Goal: Information Seeking & Learning: Learn about a topic

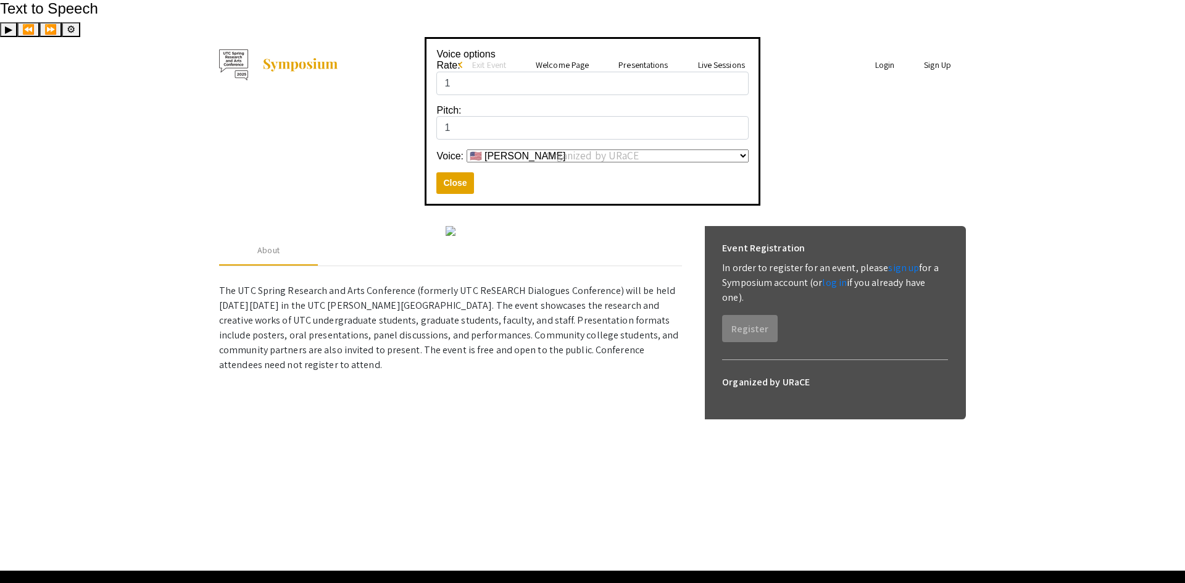
click at [639, 59] on link "Presentations" at bounding box center [642, 64] width 49 height 11
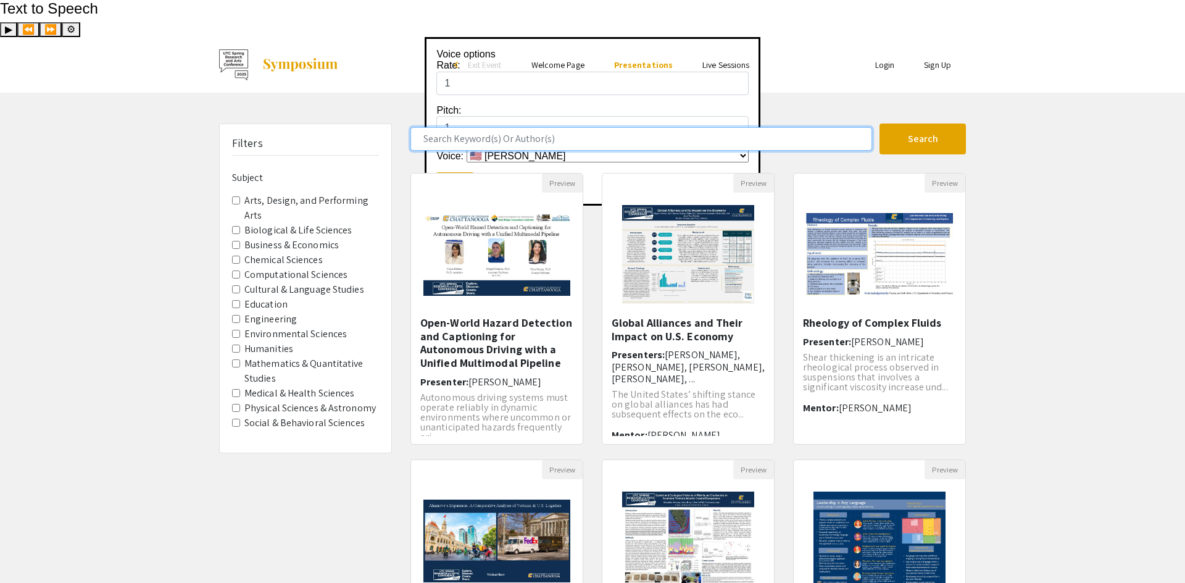
click at [536, 127] on input "Search Keyword(s) Or Author(s)" at bounding box center [641, 138] width 462 height 23
click at [880, 123] on button "Search" at bounding box center [923, 138] width 86 height 31
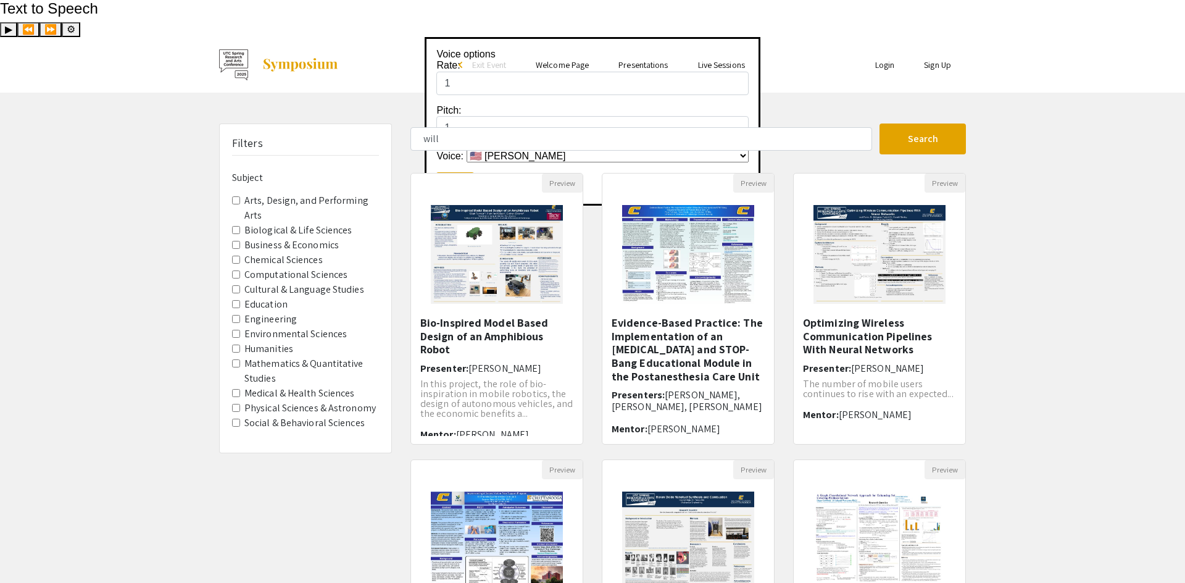
click at [535, 123] on form "will Search" at bounding box center [688, 138] width 574 height 31
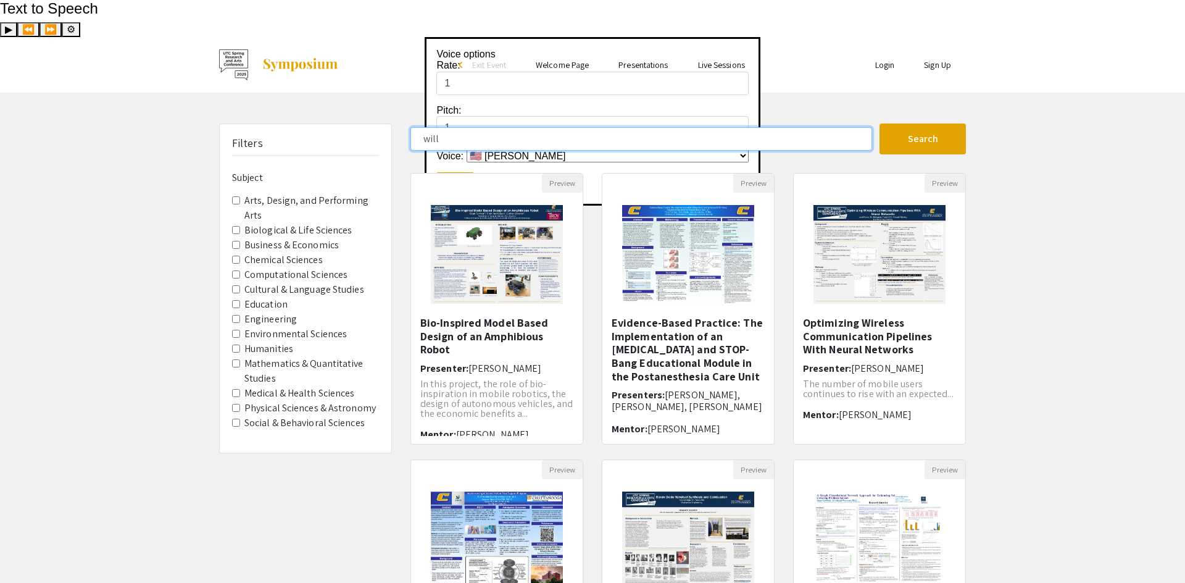
click at [533, 127] on input "will" at bounding box center [641, 138] width 462 height 23
click at [880, 123] on button "Search" at bounding box center [923, 138] width 86 height 31
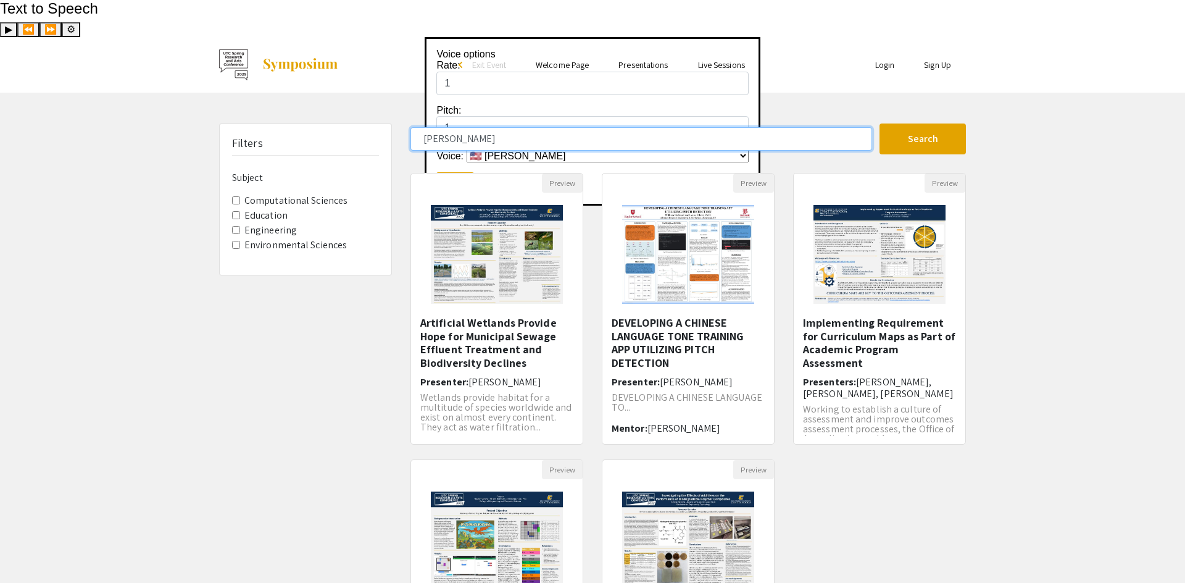
click at [880, 123] on button "Search" at bounding box center [923, 138] width 86 height 31
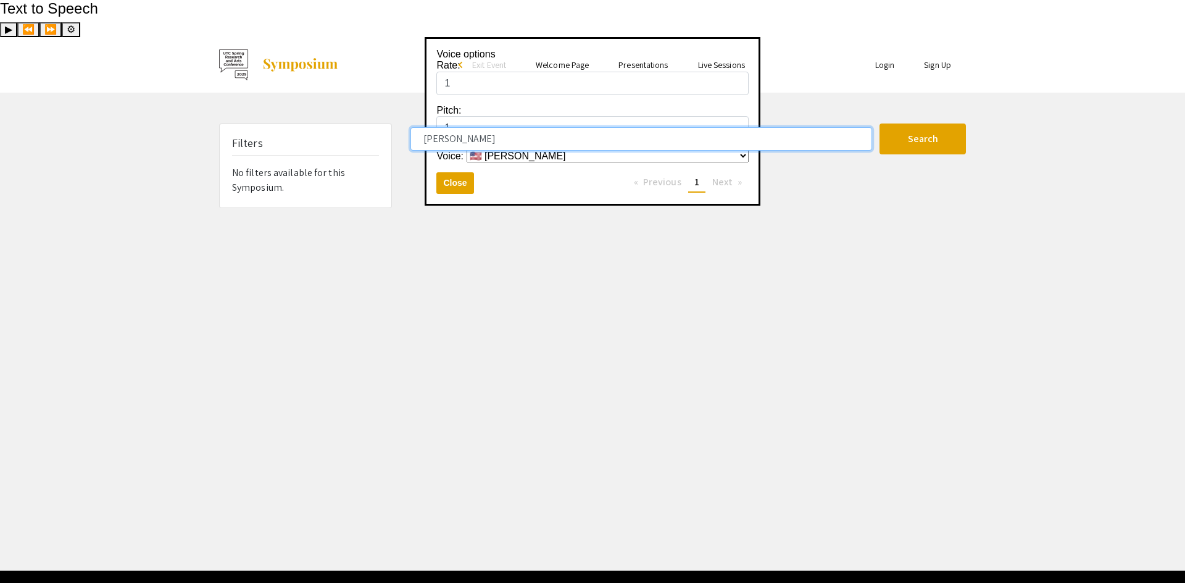
click at [528, 127] on input "william moo" at bounding box center [641, 138] width 462 height 23
click at [527, 127] on input "william moo" at bounding box center [641, 138] width 462 height 23
click at [880, 123] on button "Search" at bounding box center [923, 138] width 86 height 31
click at [452, 127] on input "william moore" at bounding box center [641, 138] width 462 height 23
click at [880, 123] on button "Search" at bounding box center [923, 138] width 86 height 31
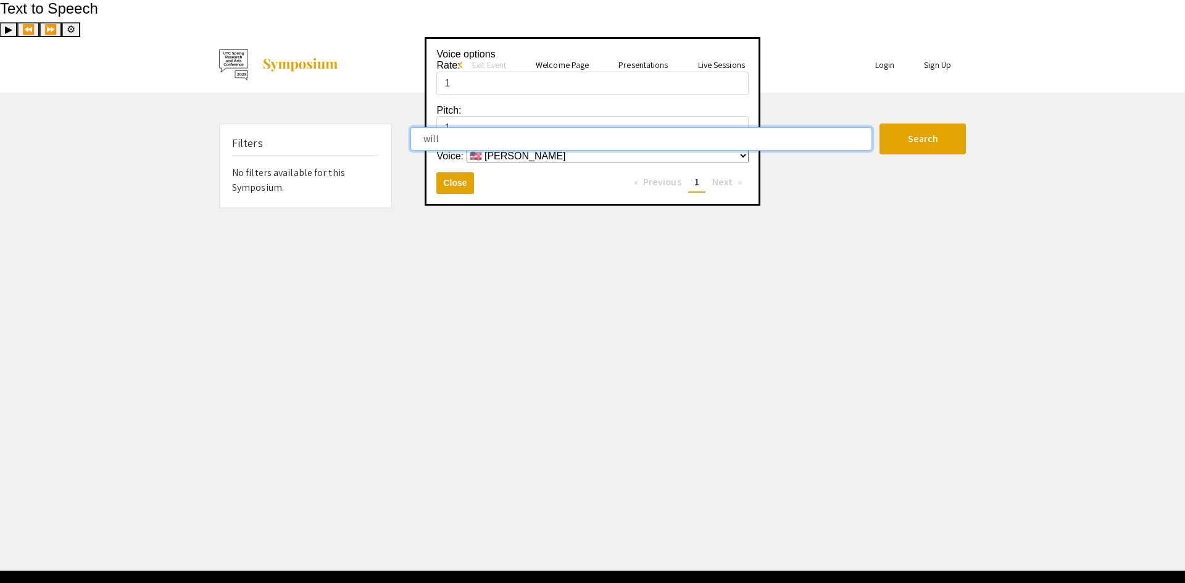
click at [880, 123] on button "Search" at bounding box center [923, 138] width 86 height 31
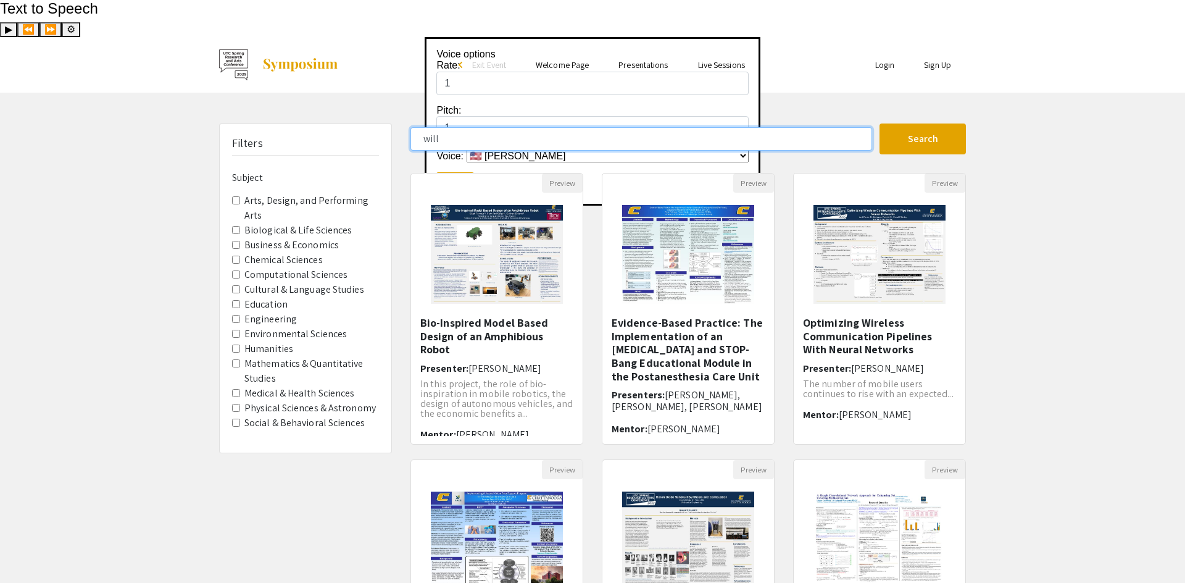
click at [502, 127] on input "will" at bounding box center [641, 138] width 462 height 23
click at [880, 123] on button "Search" at bounding box center [923, 138] width 86 height 31
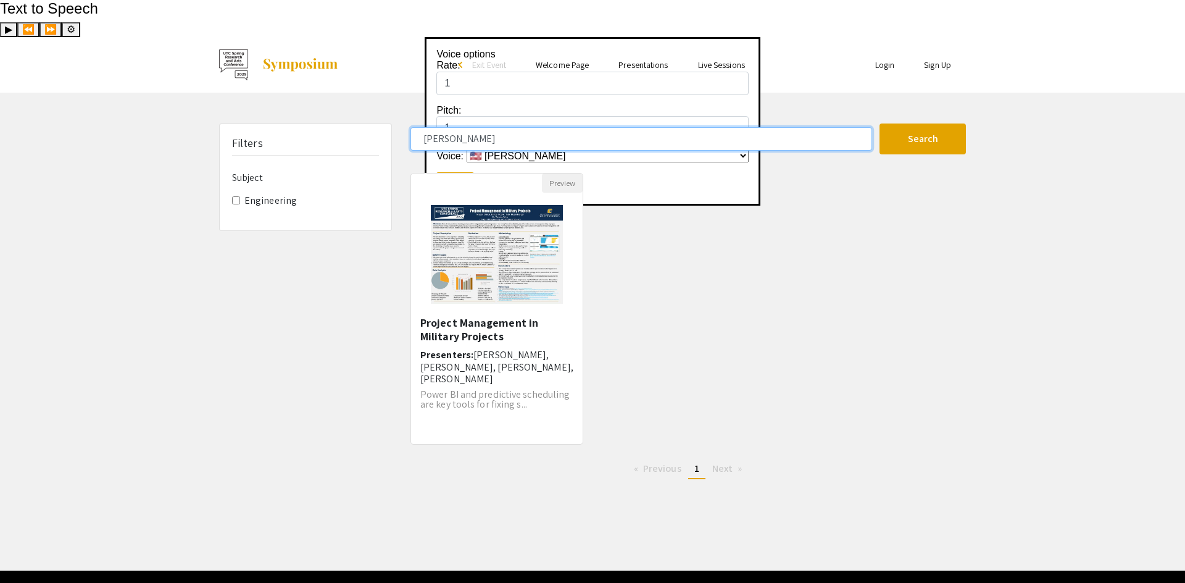
click at [500, 127] on input "moore" at bounding box center [641, 138] width 462 height 23
click at [499, 127] on input "moore" at bounding box center [641, 138] width 462 height 23
type input "m"
click at [880, 123] on button "Search" at bounding box center [923, 138] width 86 height 31
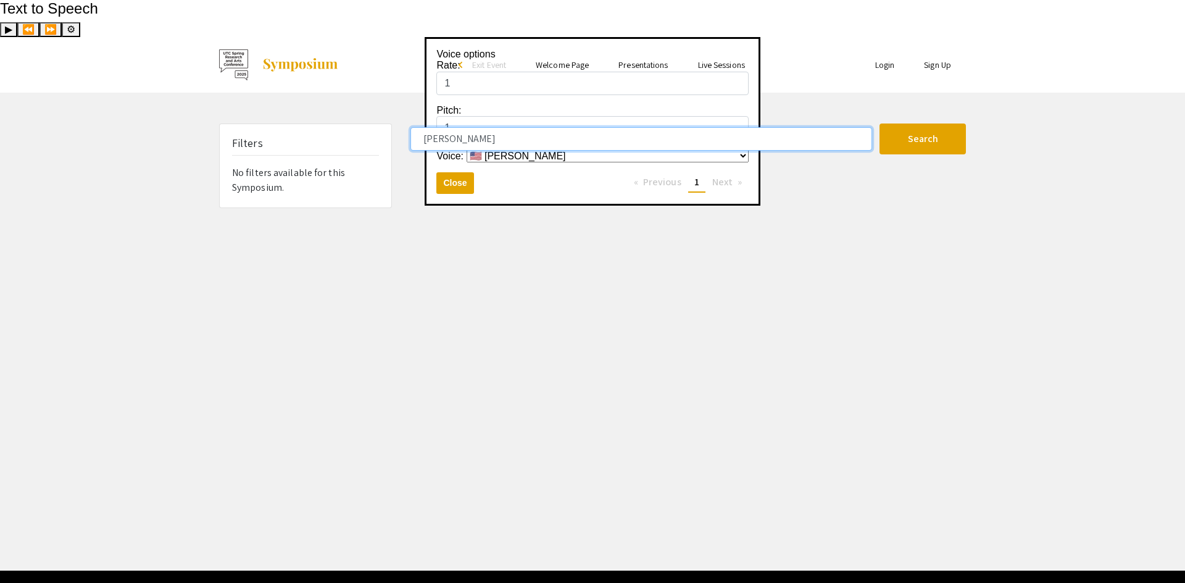
drag, startPoint x: 507, startPoint y: 98, endPoint x: 264, endPoint y: 91, distance: 243.3
click at [248, 123] on div "Filters No filters available for this Symposium. william moore Search 0 Results…" at bounding box center [592, 165] width 765 height 85
click at [880, 123] on button "Search" at bounding box center [923, 138] width 86 height 31
type input "e"
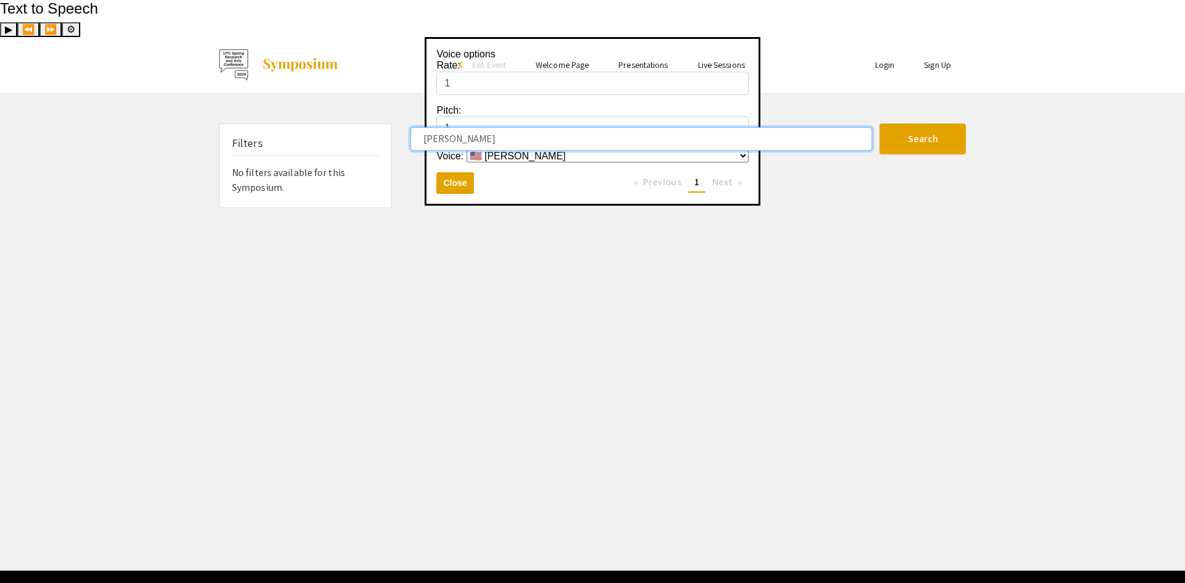
click at [880, 123] on button "Search" at bounding box center [923, 138] width 86 height 31
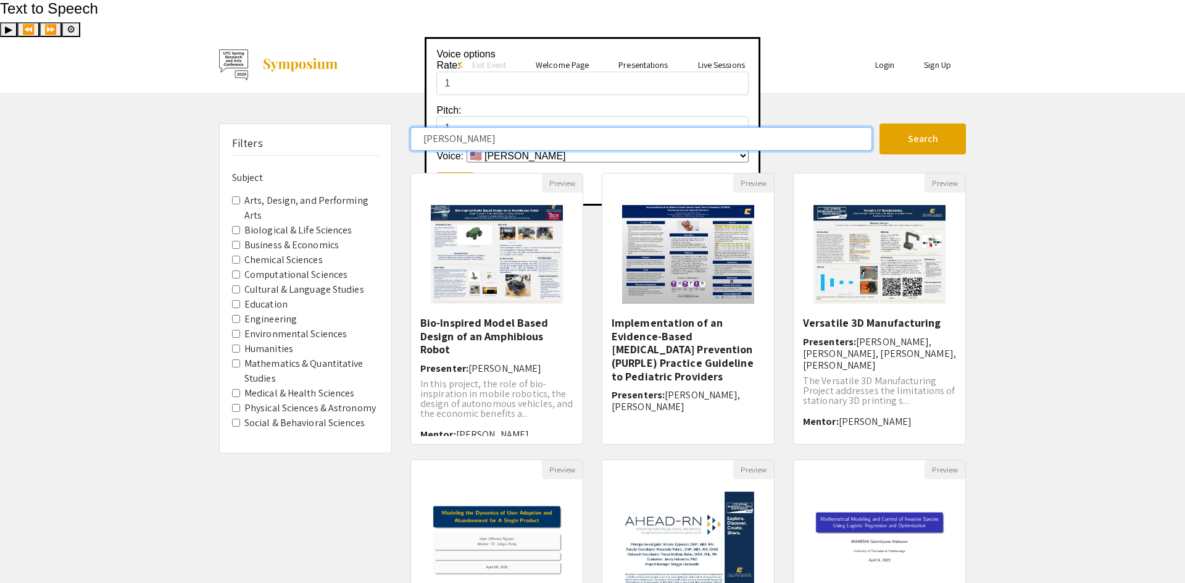
click at [456, 127] on input "eli" at bounding box center [641, 138] width 462 height 23
click at [880, 123] on button "Search" at bounding box center [923, 138] width 86 height 31
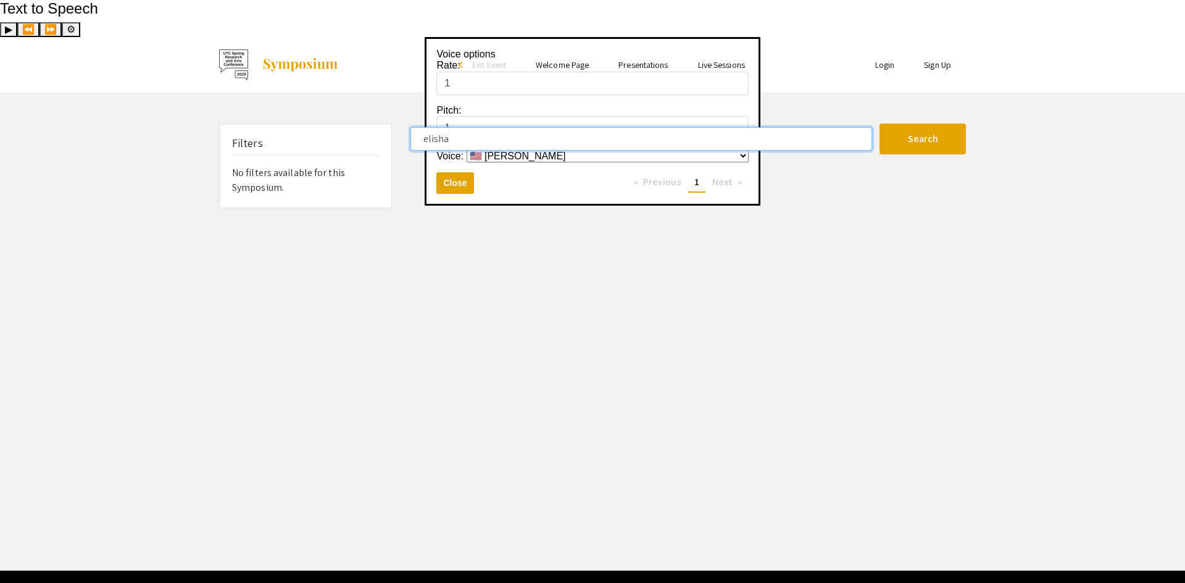
drag, startPoint x: 454, startPoint y: 101, endPoint x: 324, endPoint y: 90, distance: 130.1
click at [324, 123] on div "Filters No filters available for this Symposium. elisha Search 0 Results found …" at bounding box center [592, 165] width 765 height 85
click at [880, 123] on button "Search" at bounding box center [923, 138] width 86 height 31
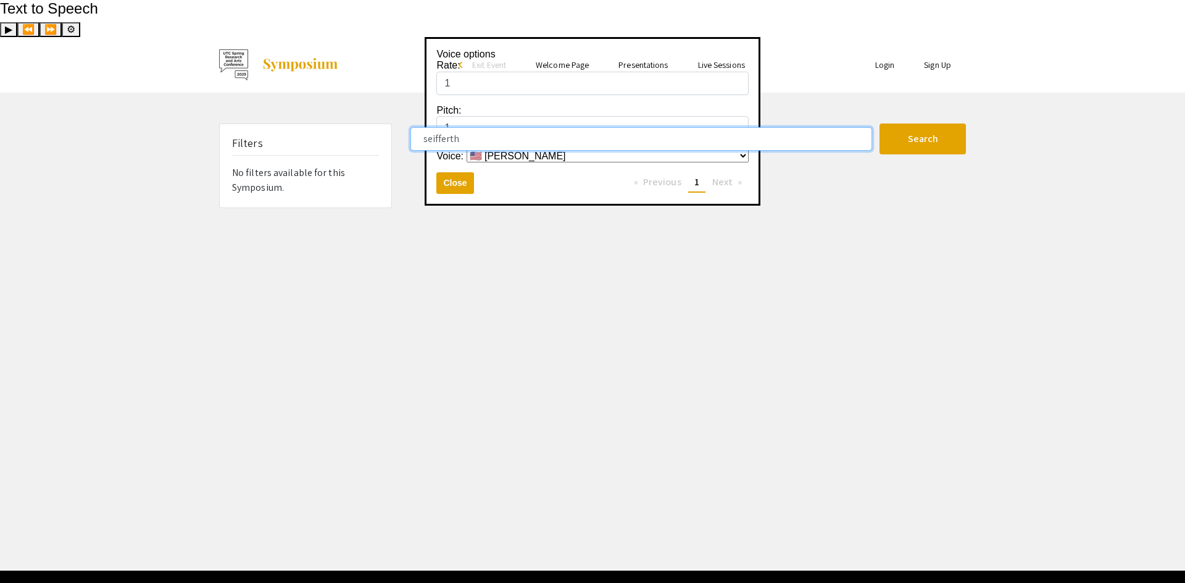
type input "seifferth"
click at [880, 123] on button "Search" at bounding box center [923, 138] width 86 height 31
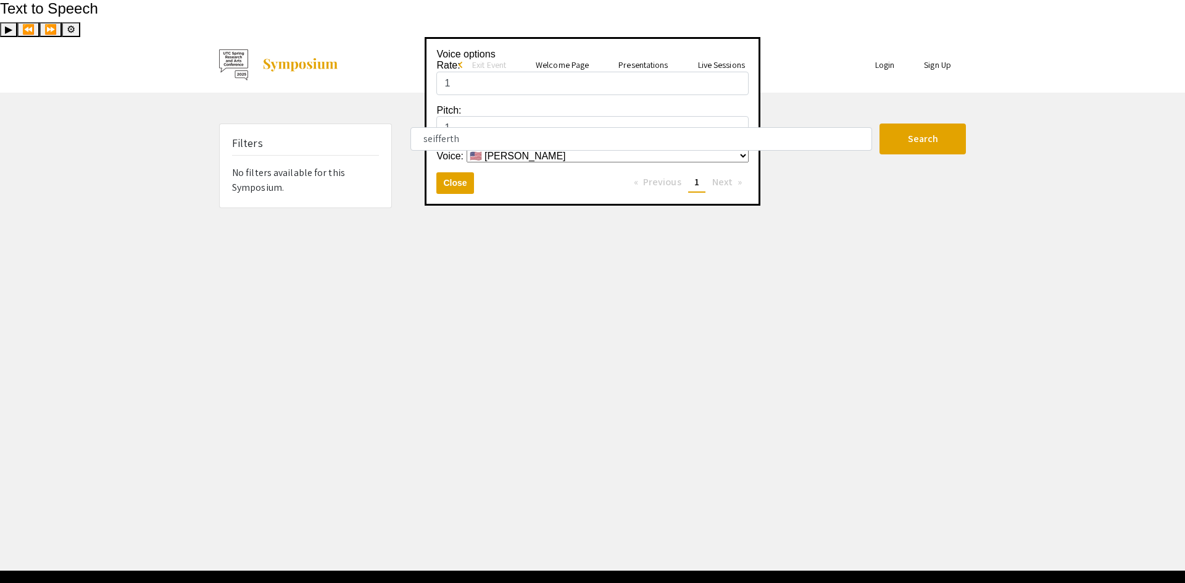
click at [580, 59] on link "Welcome Page" at bounding box center [562, 64] width 53 height 11
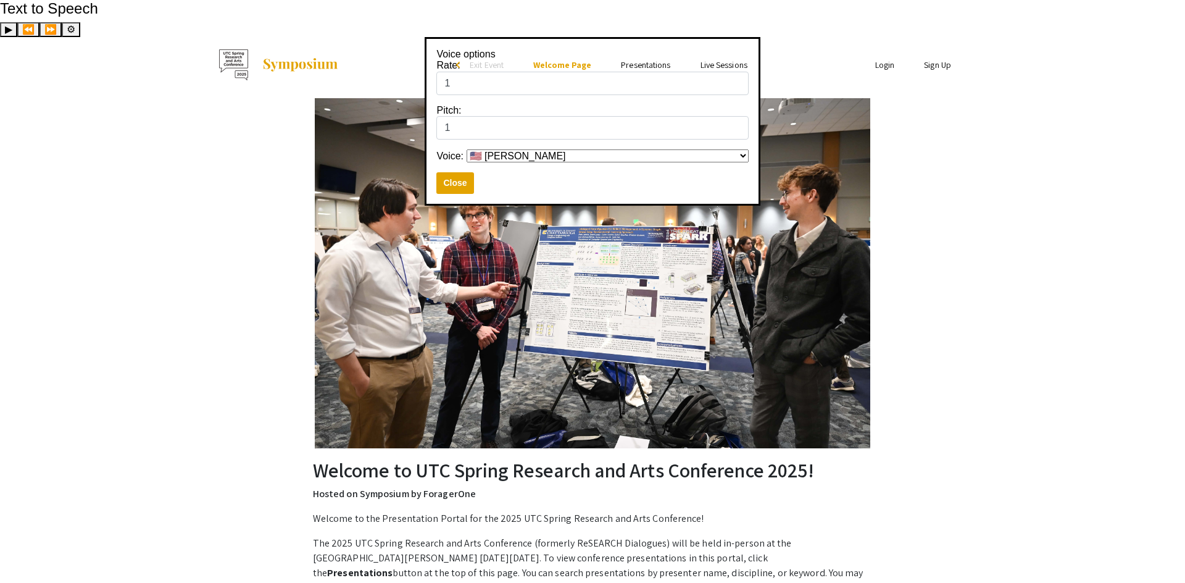
click at [642, 59] on link "Presentations" at bounding box center [645, 64] width 49 height 11
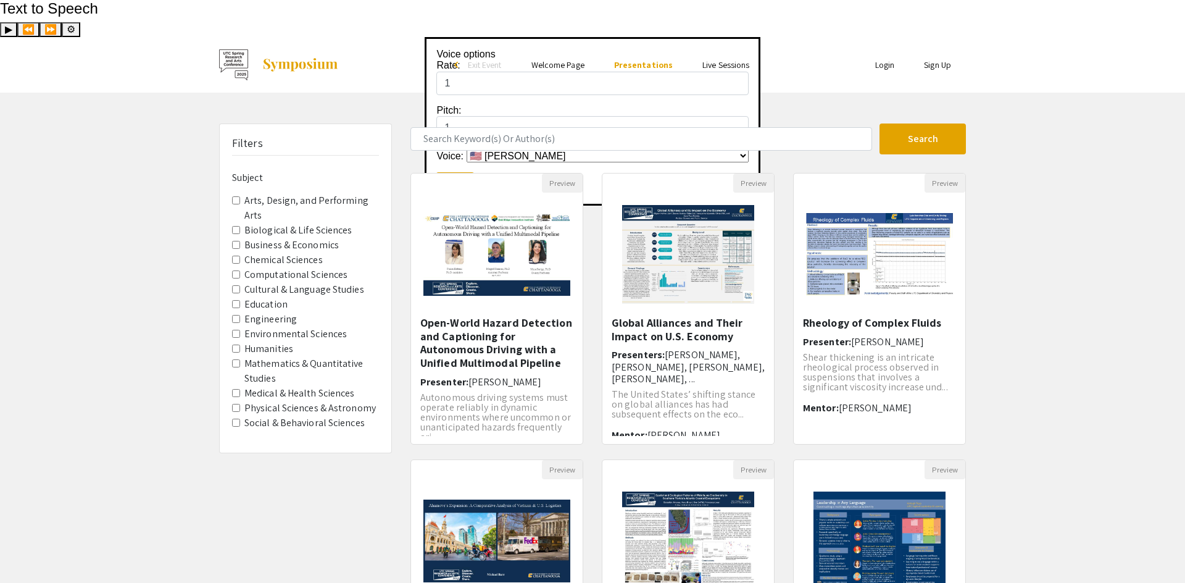
click at [562, 59] on link "Welcome Page" at bounding box center [557, 64] width 53 height 11
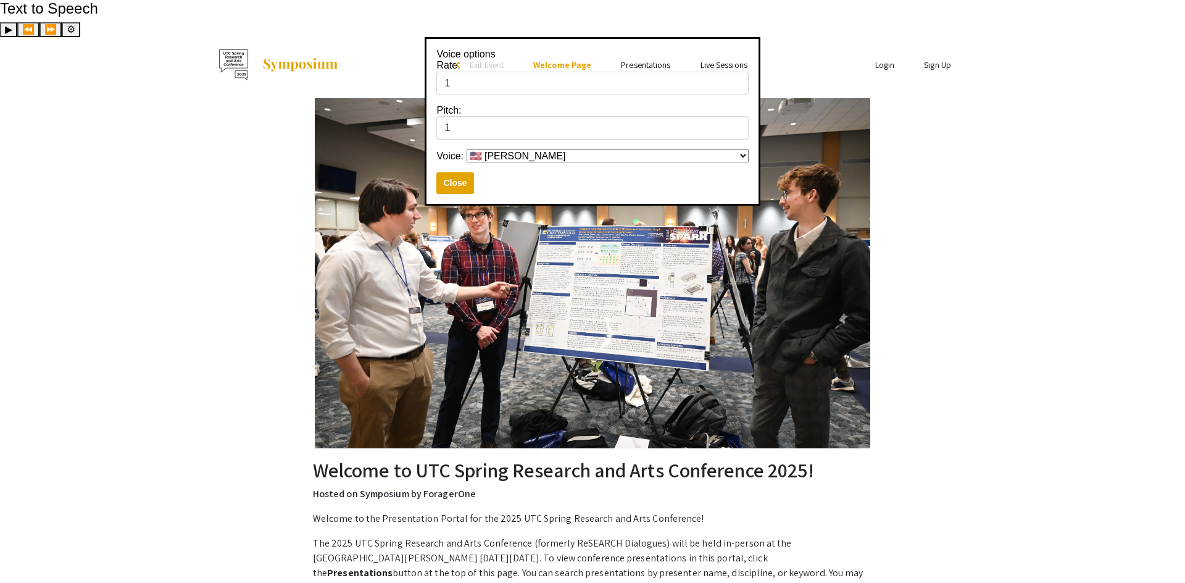
click at [633, 59] on link "Presentations" at bounding box center [645, 64] width 49 height 11
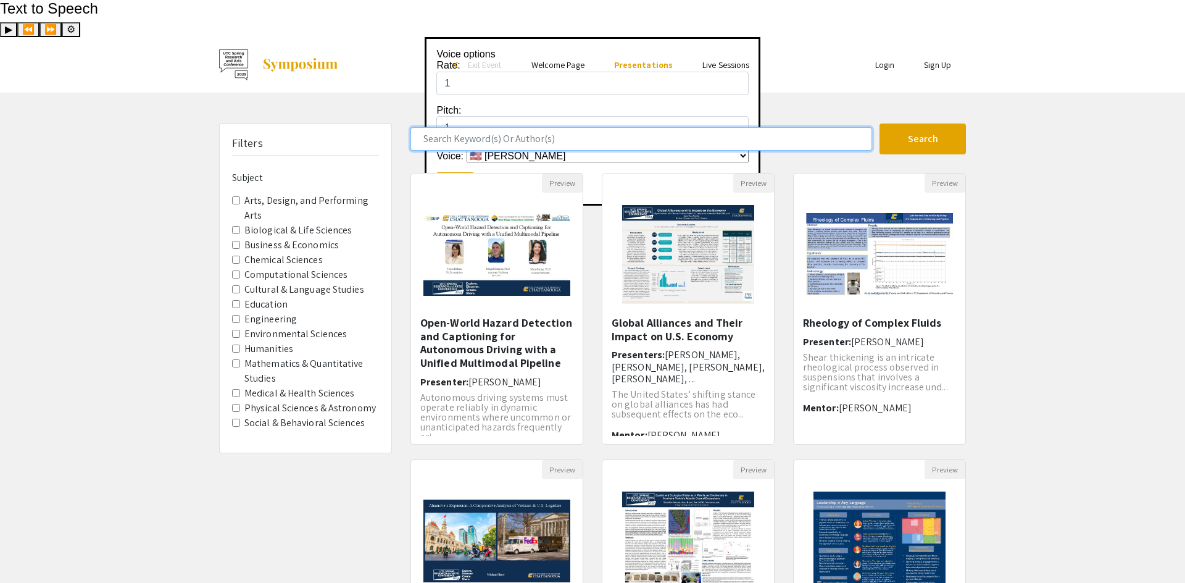
click at [584, 127] on input "Search Keyword(s) Or Author(s)" at bounding box center [641, 138] width 462 height 23
click at [880, 123] on button "Search" at bounding box center [923, 138] width 86 height 31
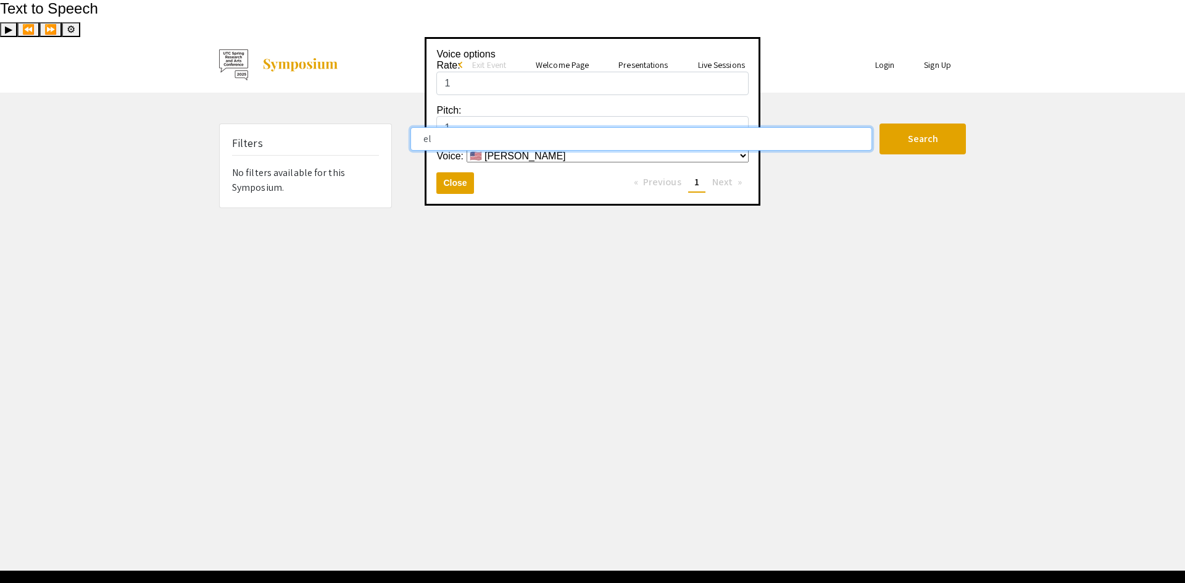
type input "e"
click at [880, 123] on button "Search" at bounding box center [923, 138] width 86 height 31
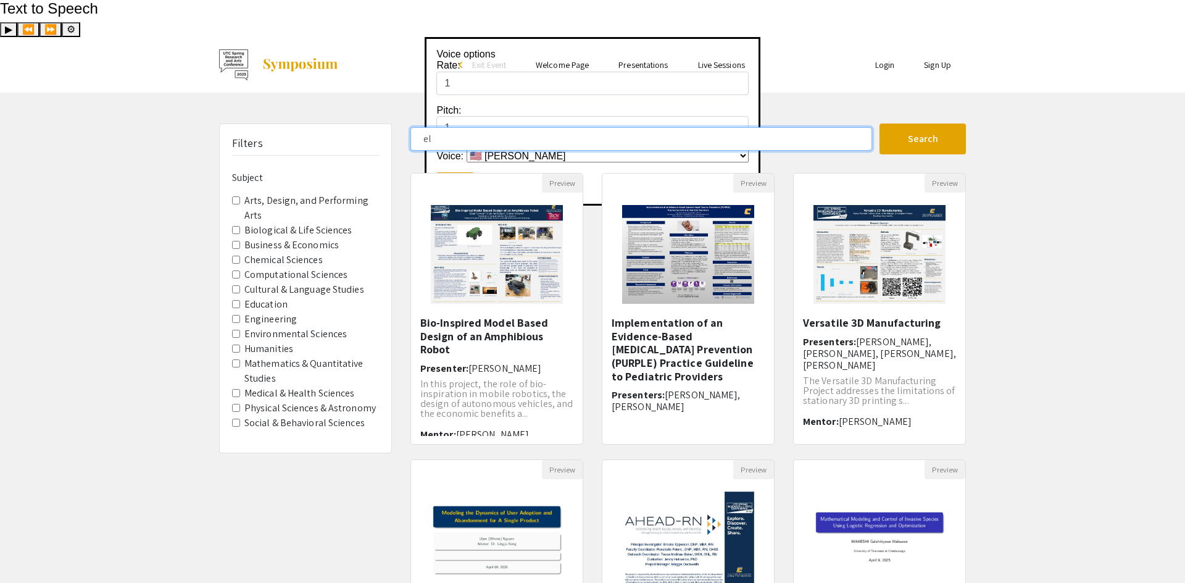
type input "e"
type input "seifferth"
click at [880, 123] on button "Search" at bounding box center [923, 138] width 86 height 31
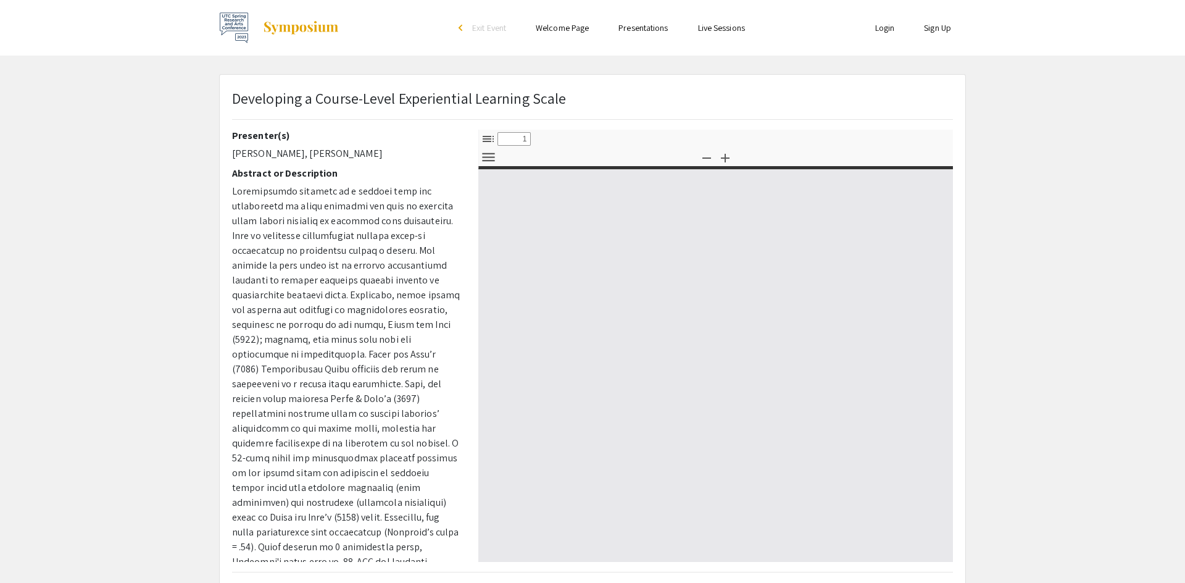
select select "custom"
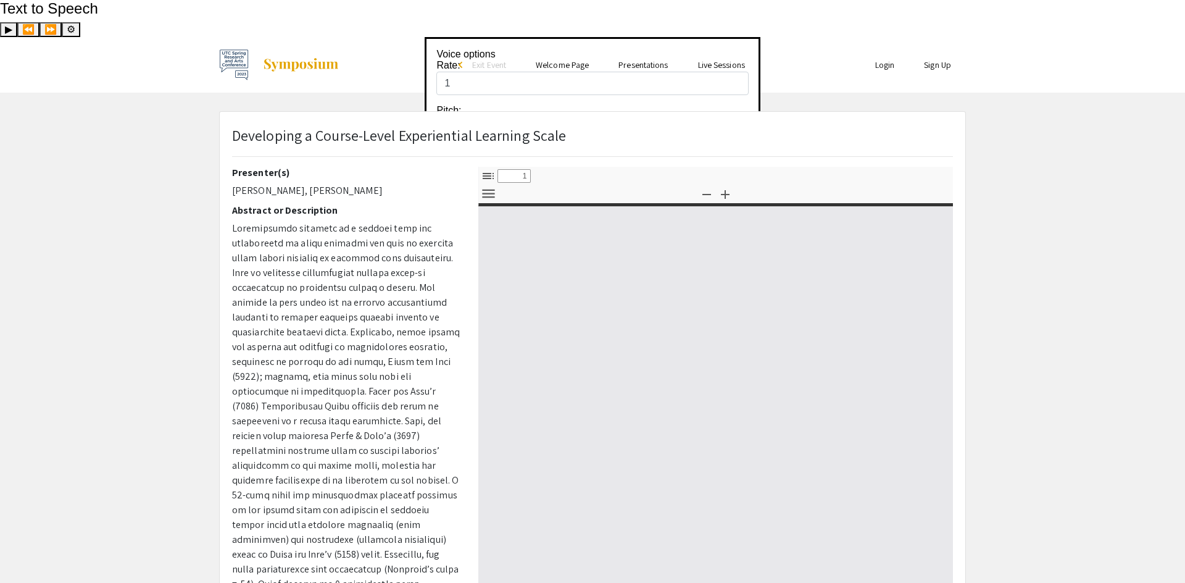
type input "0"
select select "custom"
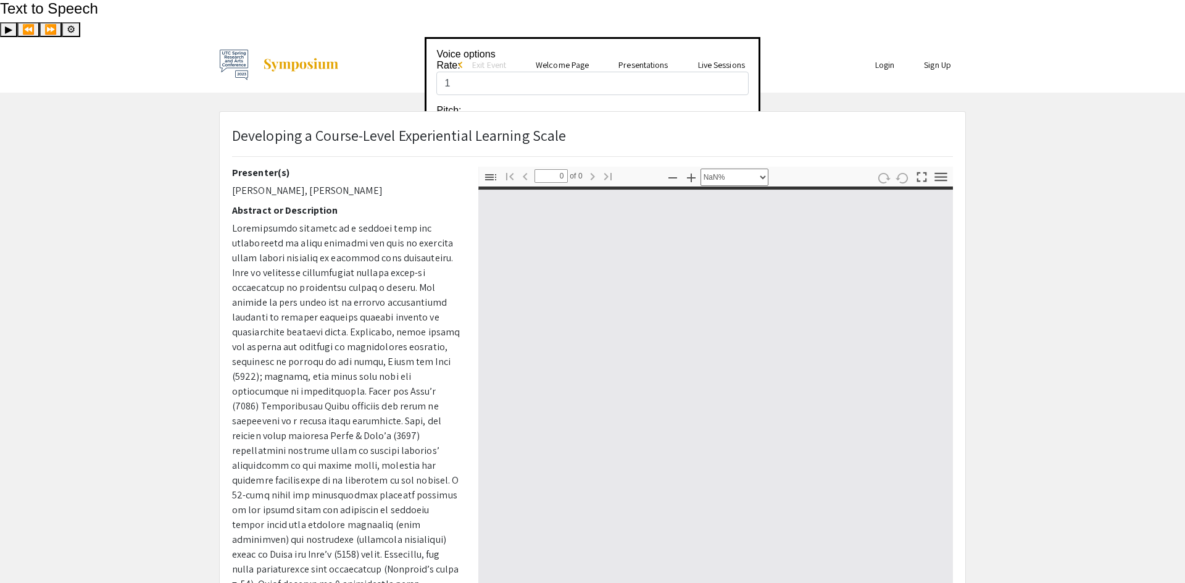
type input "1"
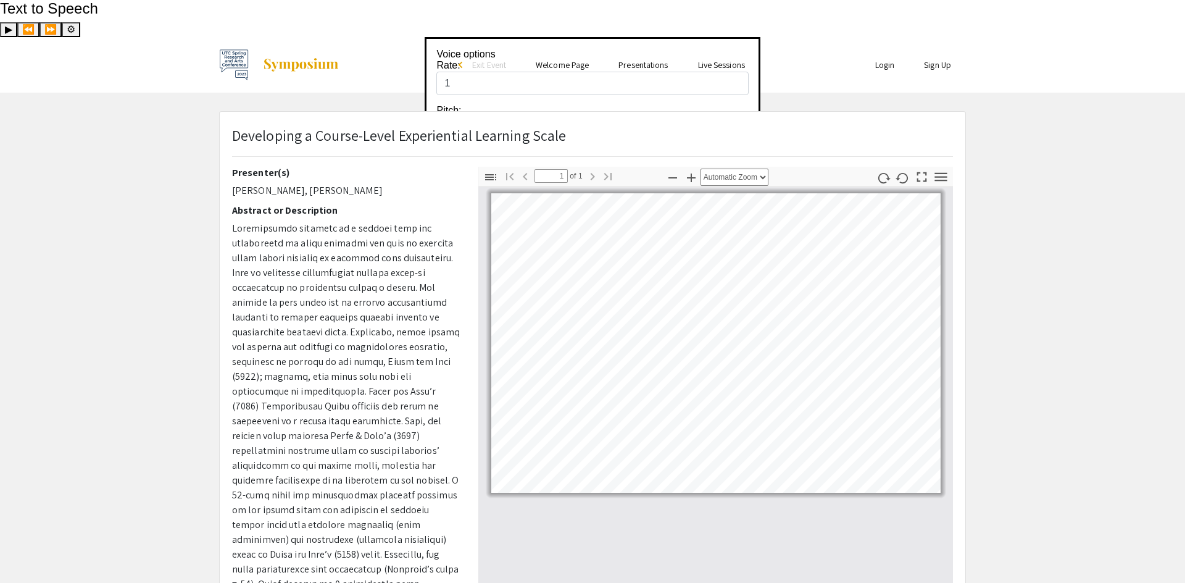
scroll to position [5, 0]
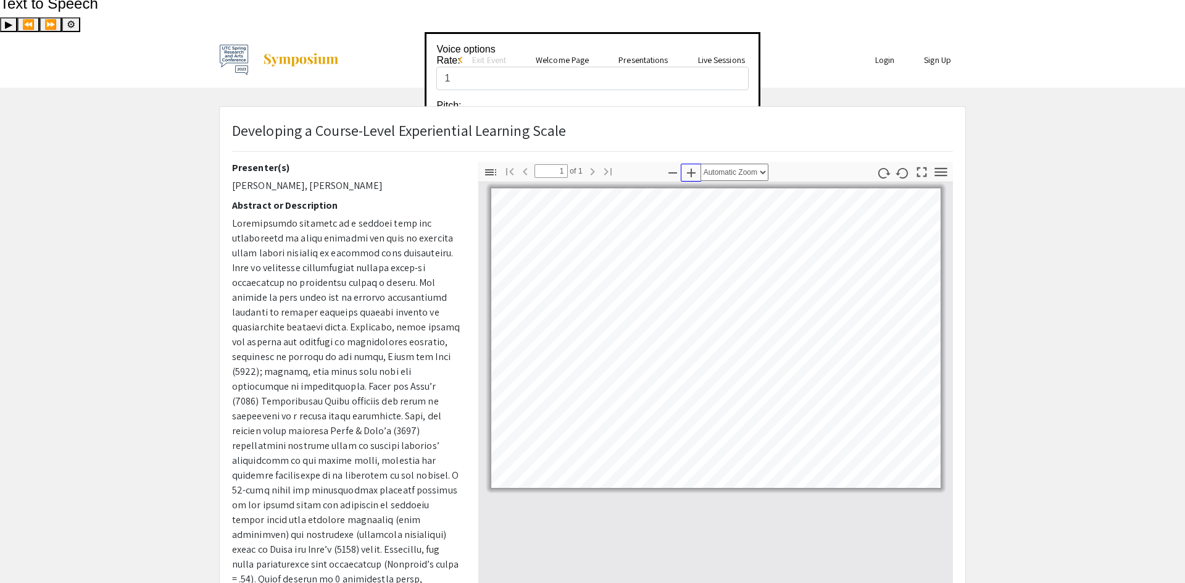
click at [697, 165] on icon "button" at bounding box center [691, 172] width 15 height 15
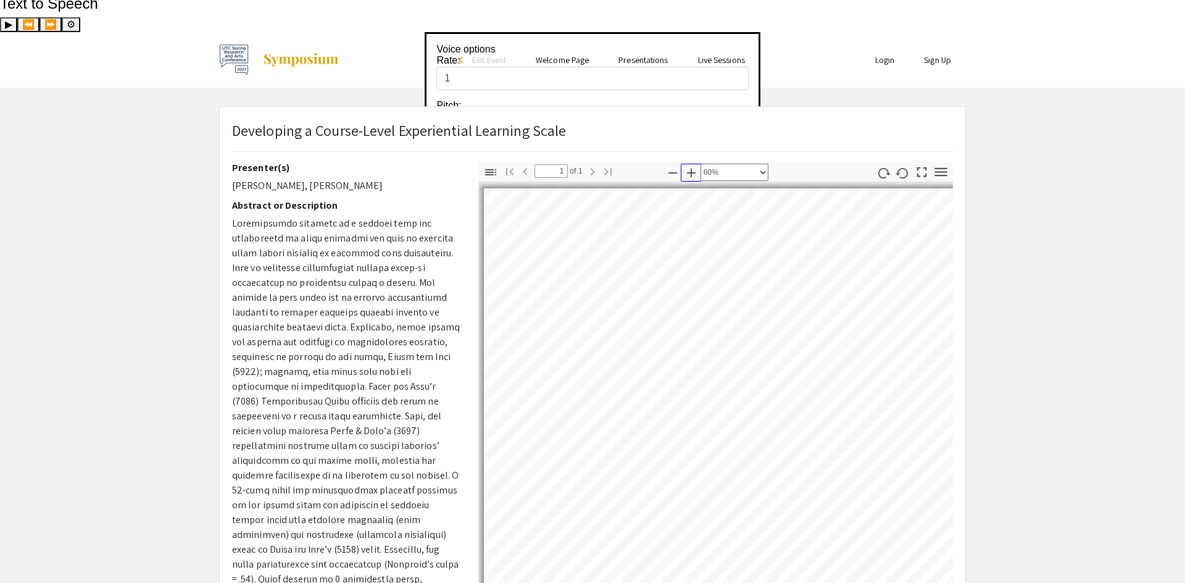
click at [697, 165] on icon "button" at bounding box center [691, 172] width 15 height 15
select select "custom"
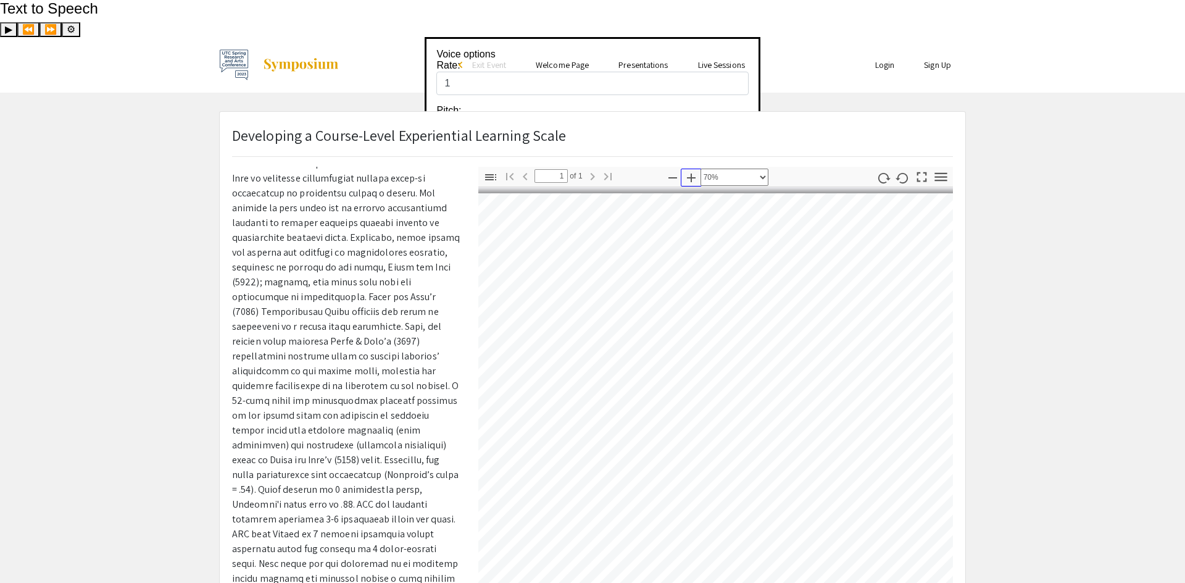
scroll to position [0, 0]
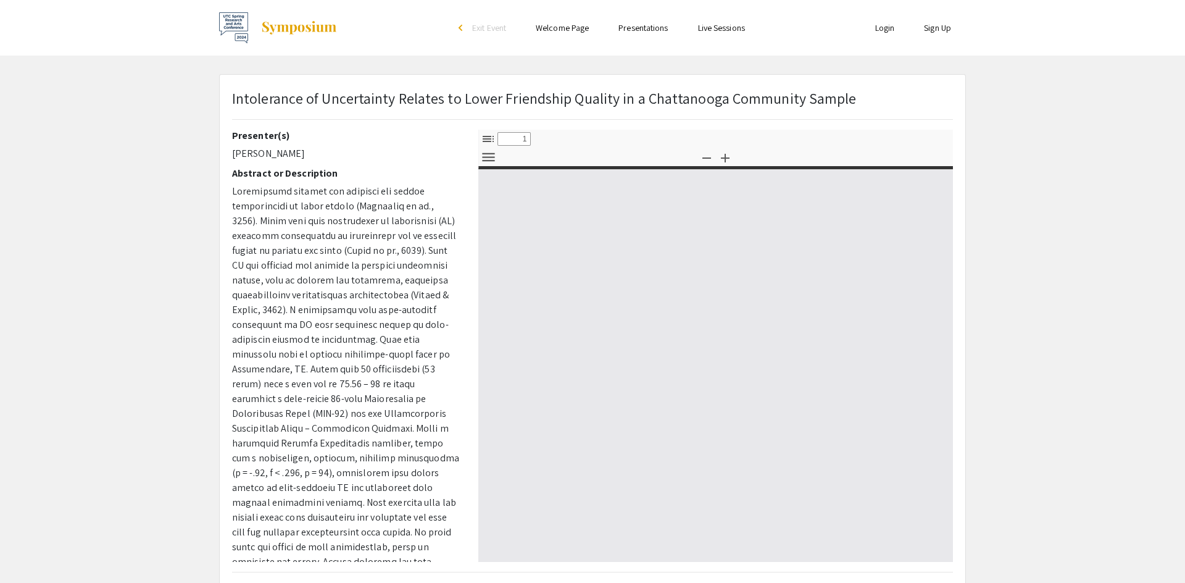
select select "custom"
type input "0"
select select "custom"
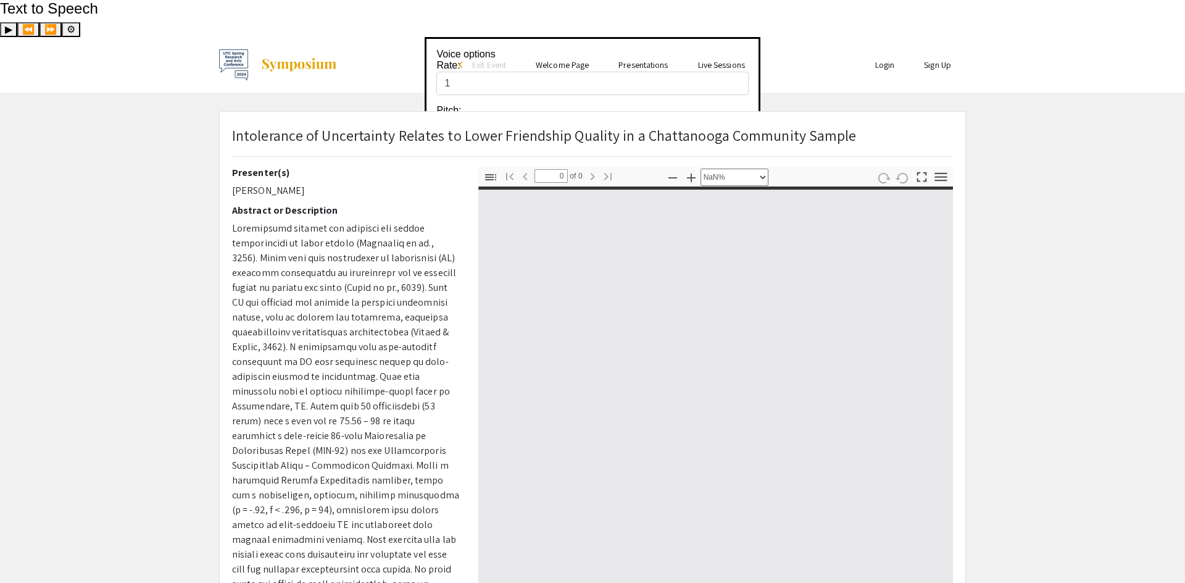
type input "1"
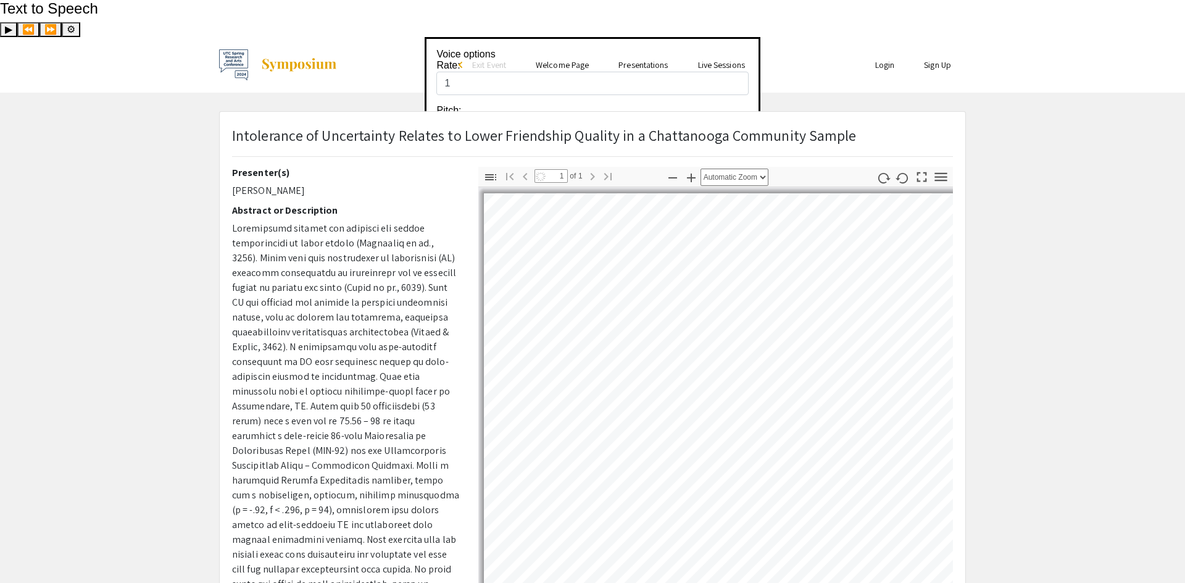
select select "auto"
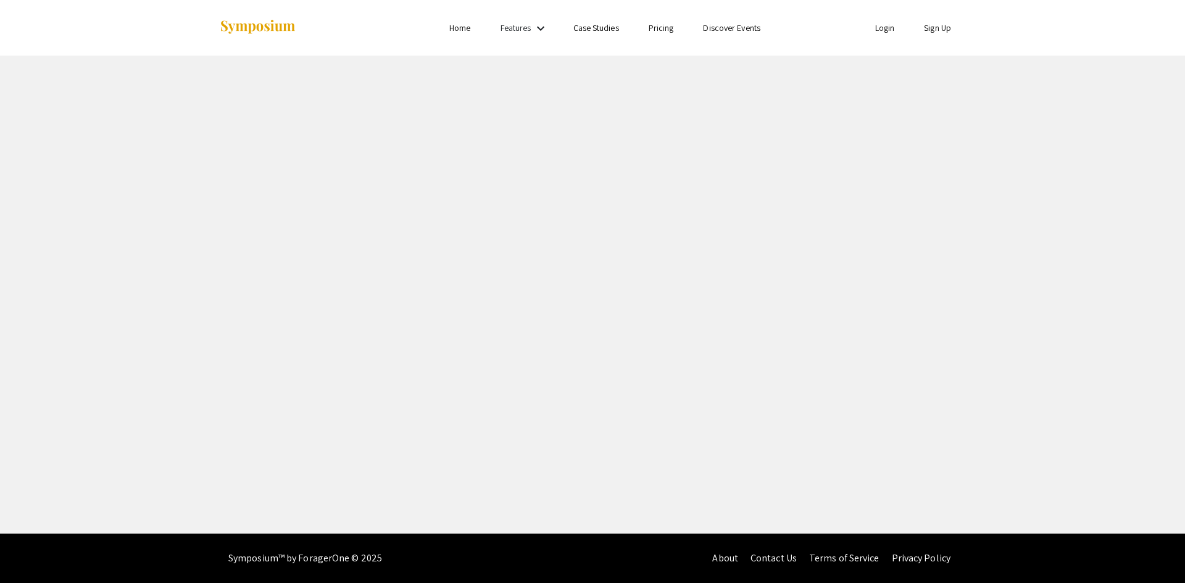
select select "custom"
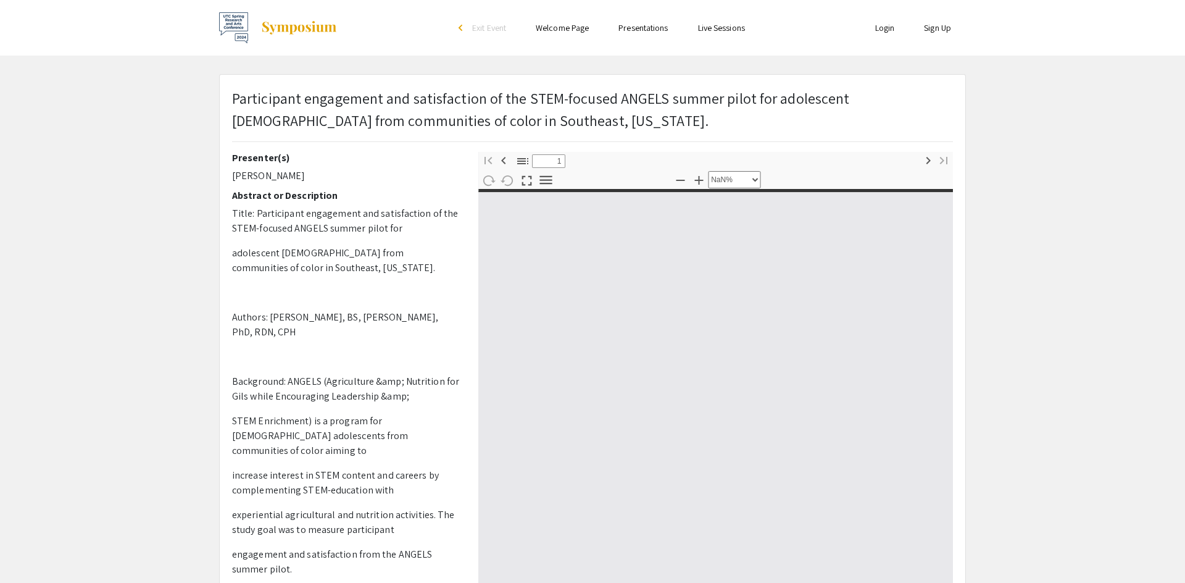
type input "0"
select select "custom"
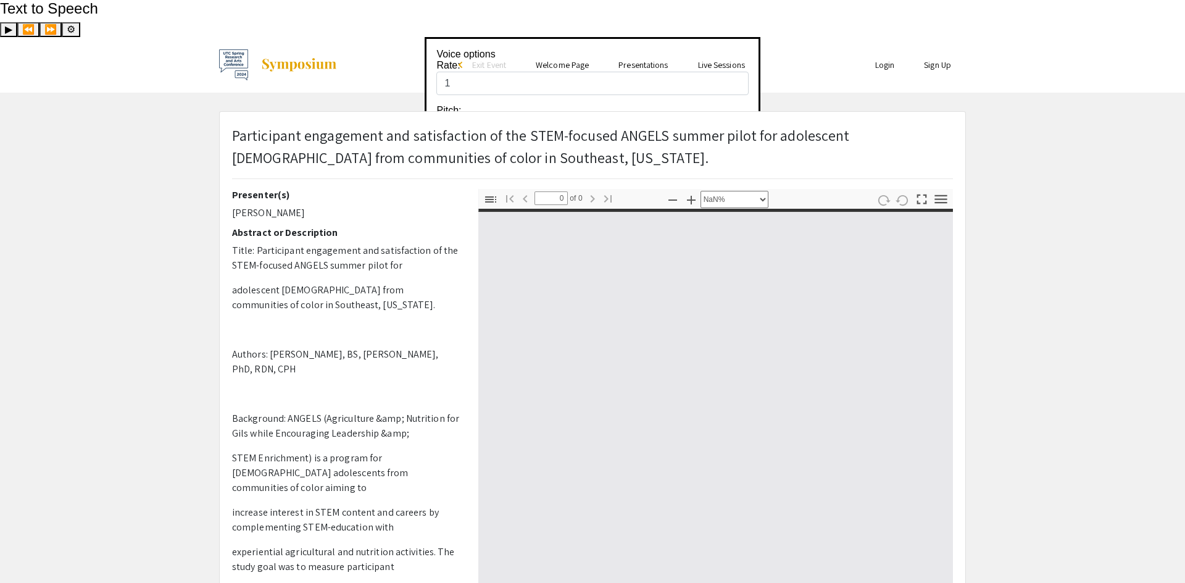
type input "1"
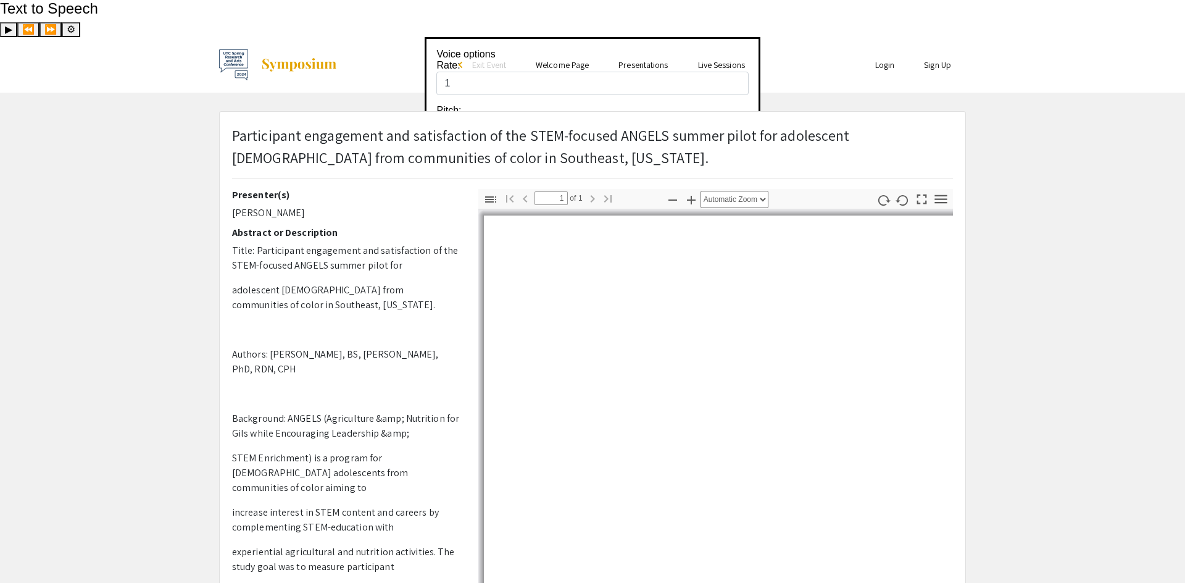
select select "auto"
